Goal: Find specific page/section: Find specific page/section

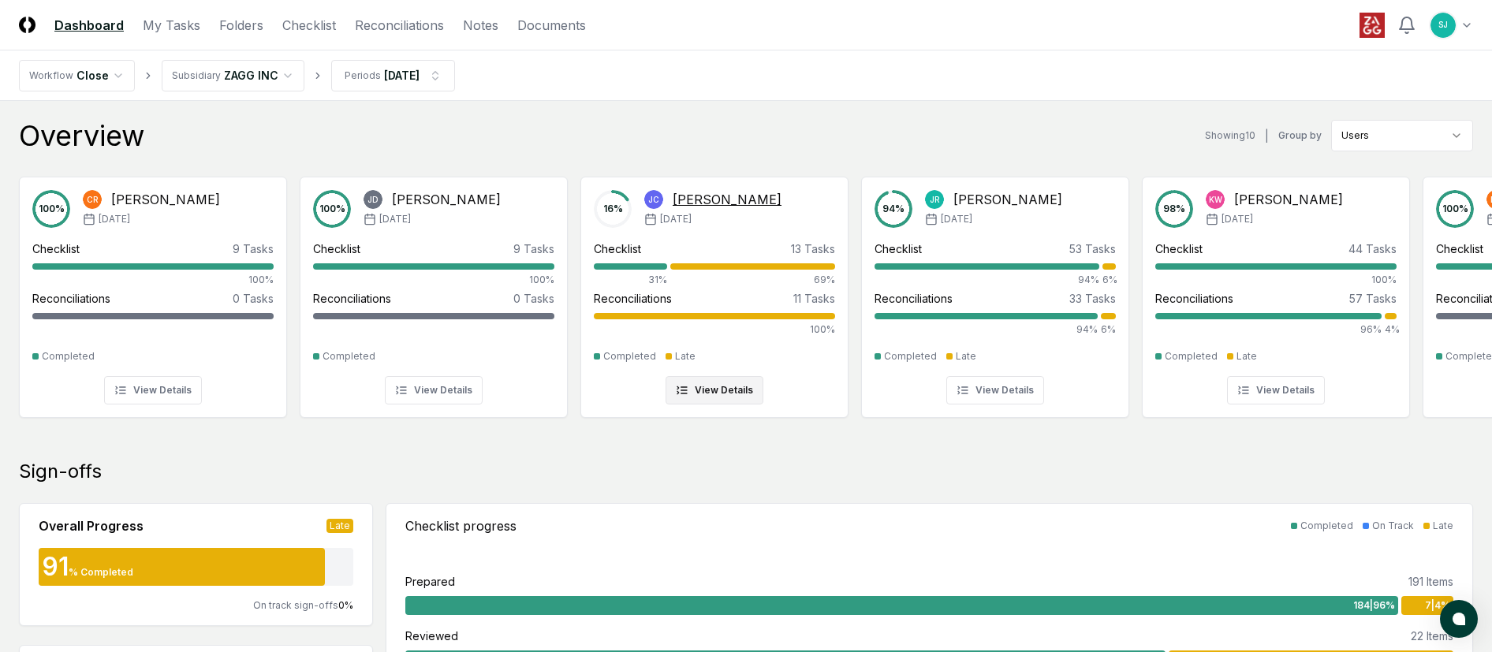
drag, startPoint x: 633, startPoint y: 469, endPoint x: 629, endPoint y: 282, distance: 186.9
click at [659, 126] on div "Overview Showing 10 | Group by Users" at bounding box center [746, 136] width 1454 height 32
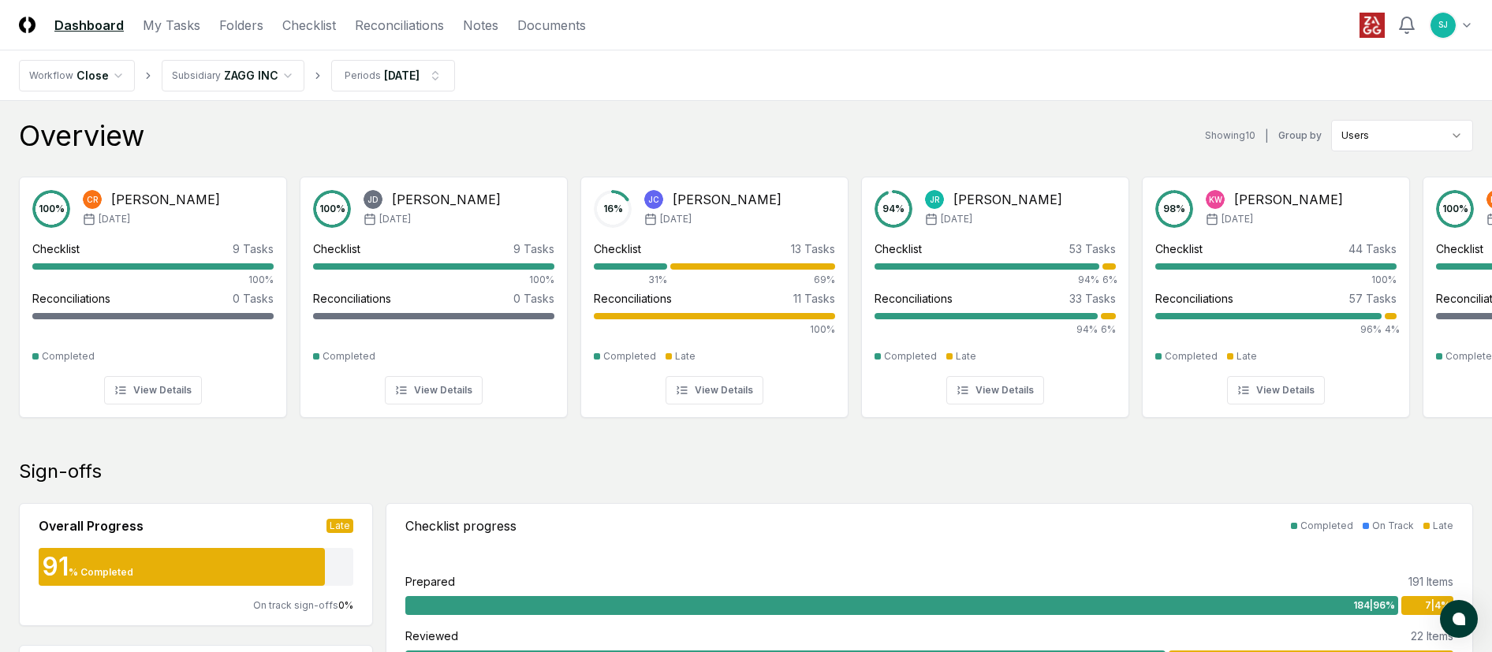
click at [1185, 157] on div "Overview Showing 10 | Group by Users 100 % CR [PERSON_NAME] [DATE] Checklist 9 …" at bounding box center [746, 280] width 1454 height 320
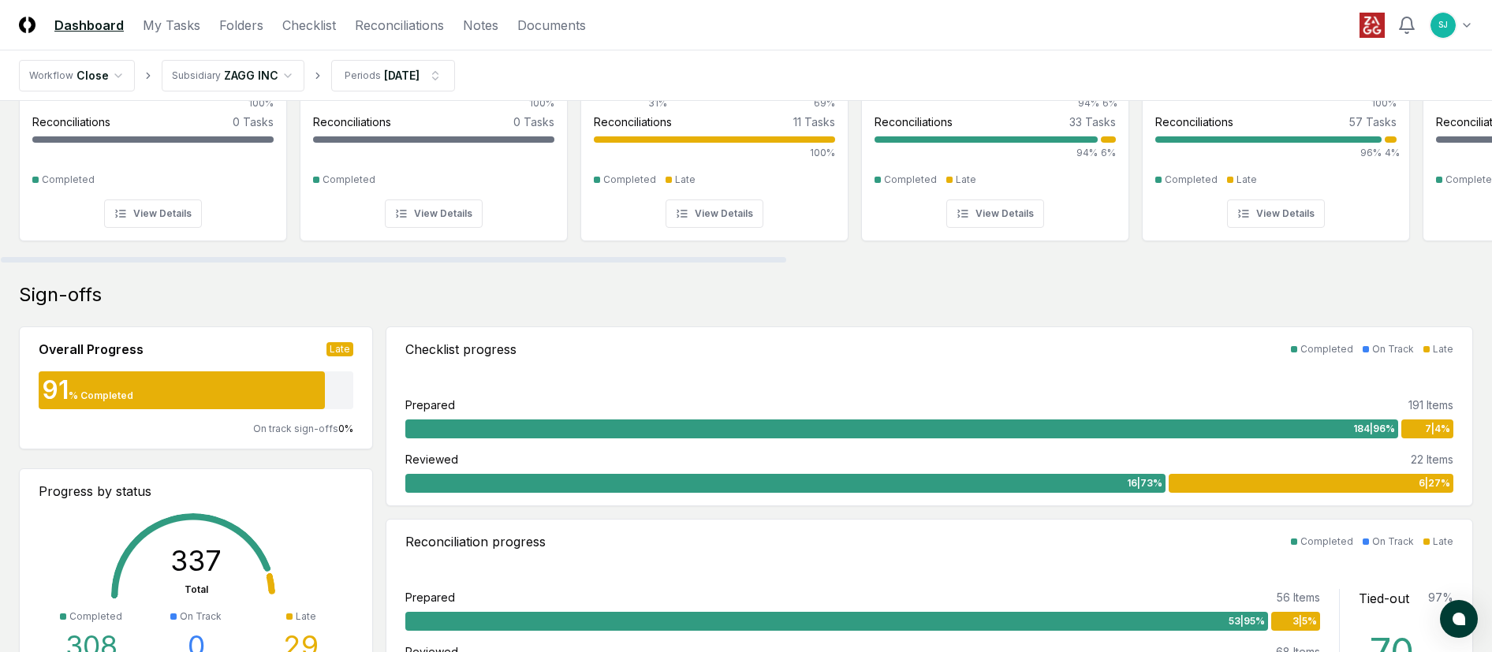
scroll to position [210, 0]
